Goal: Information Seeking & Learning: Learn about a topic

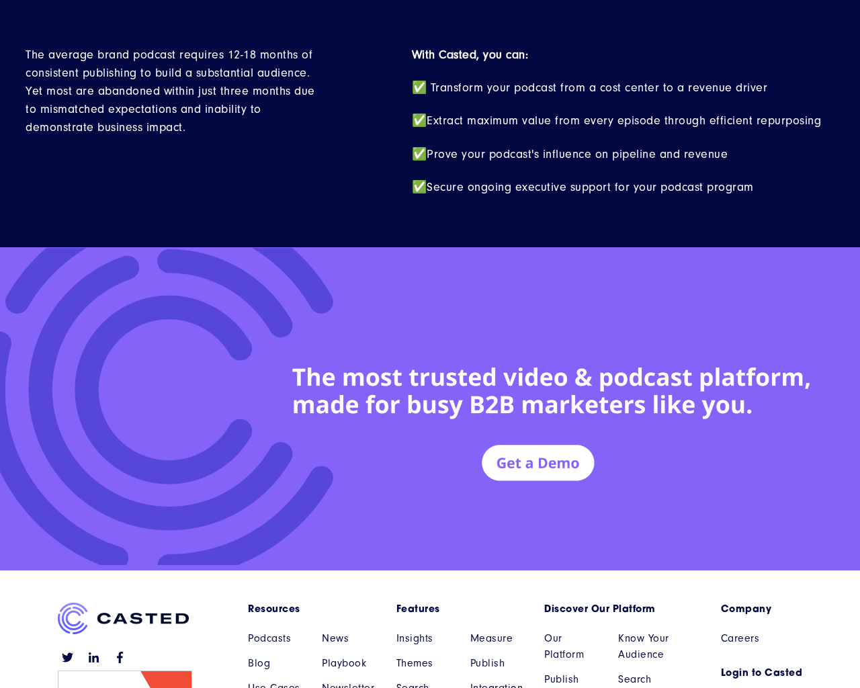
scroll to position [5872, 0]
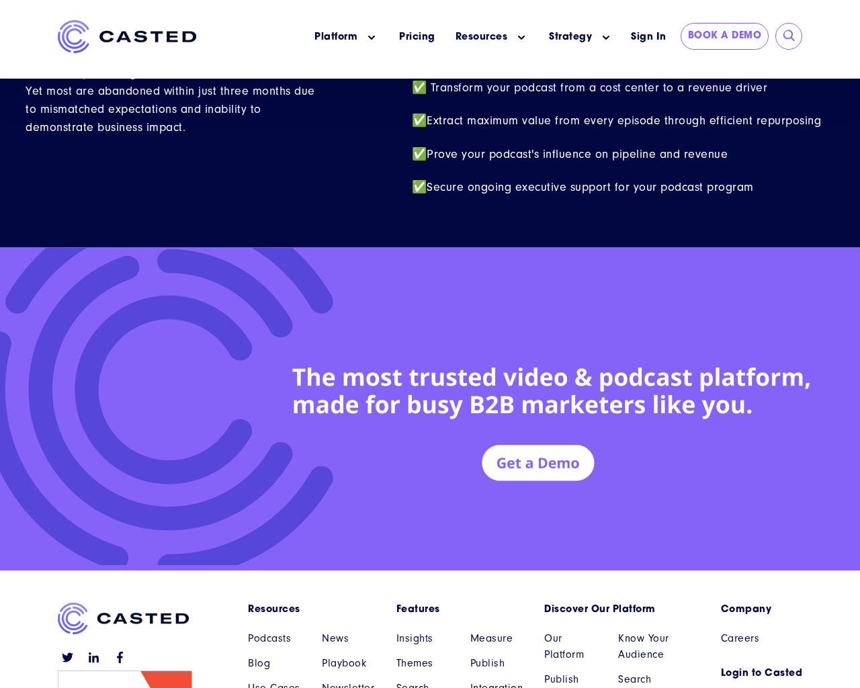
scroll to position [5872, 0]
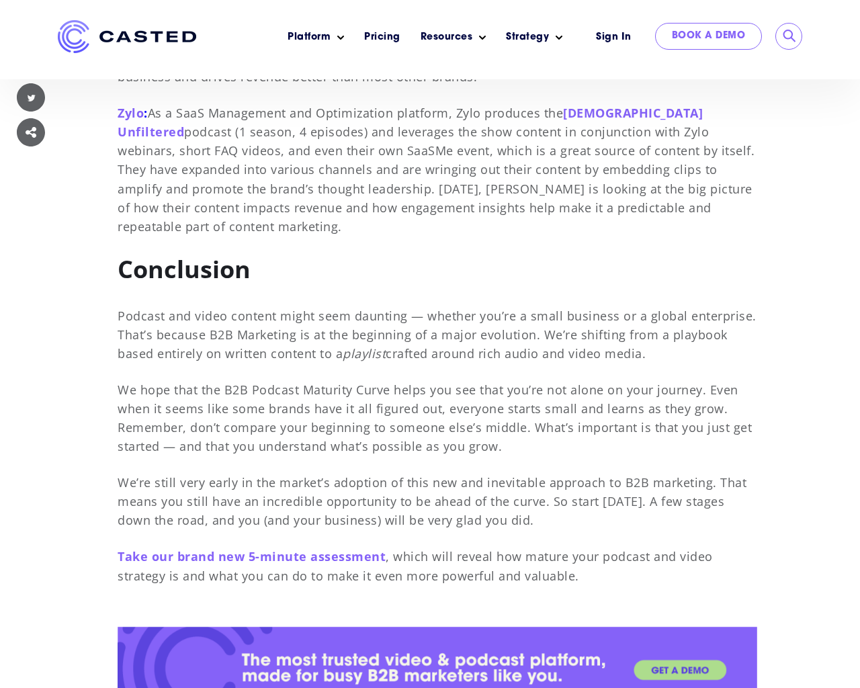
scroll to position [10073, 0]
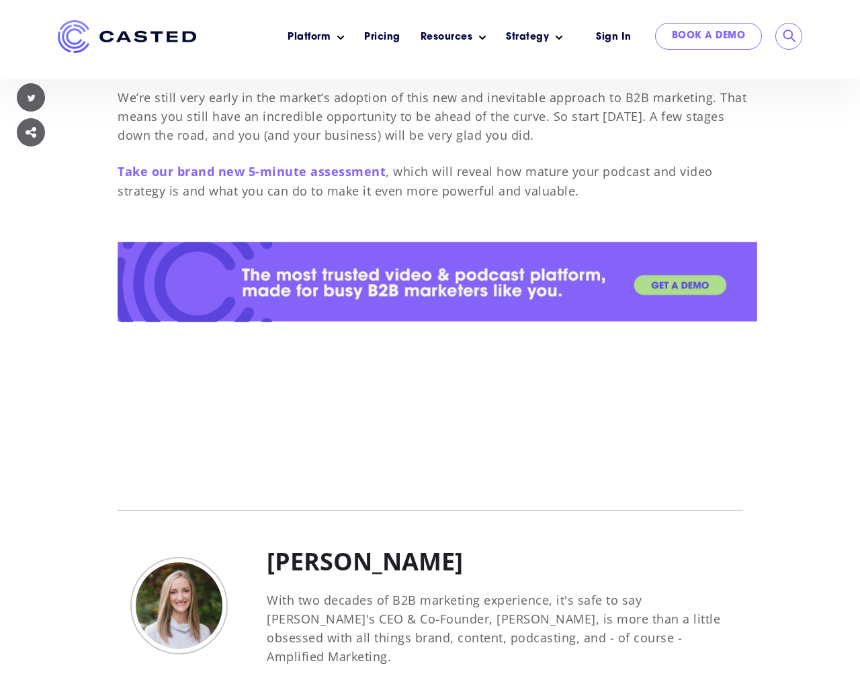
scroll to position [10073, 0]
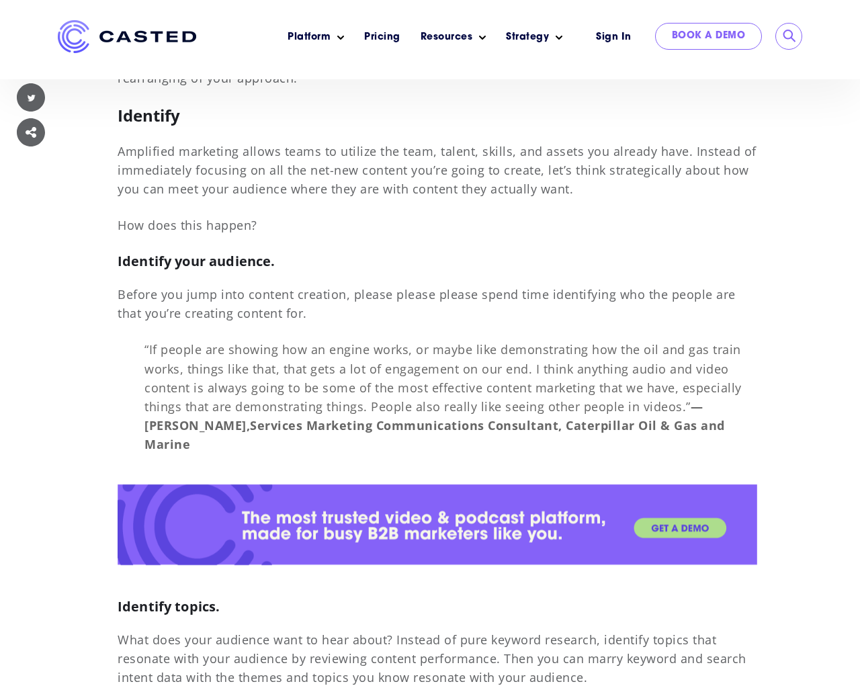
scroll to position [10073, 0]
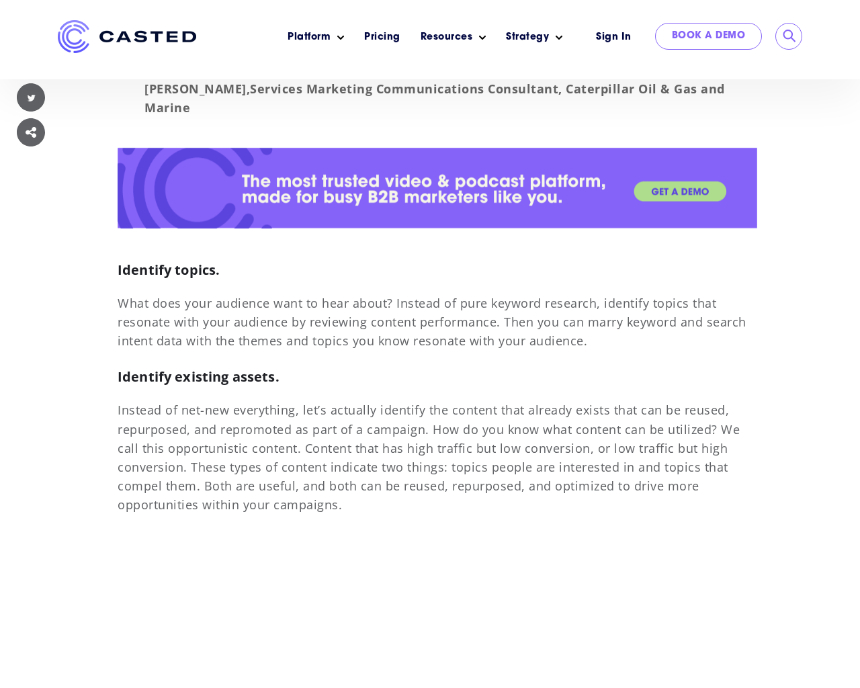
scroll to position [10073, 0]
